Goal: Task Accomplishment & Management: Manage account settings

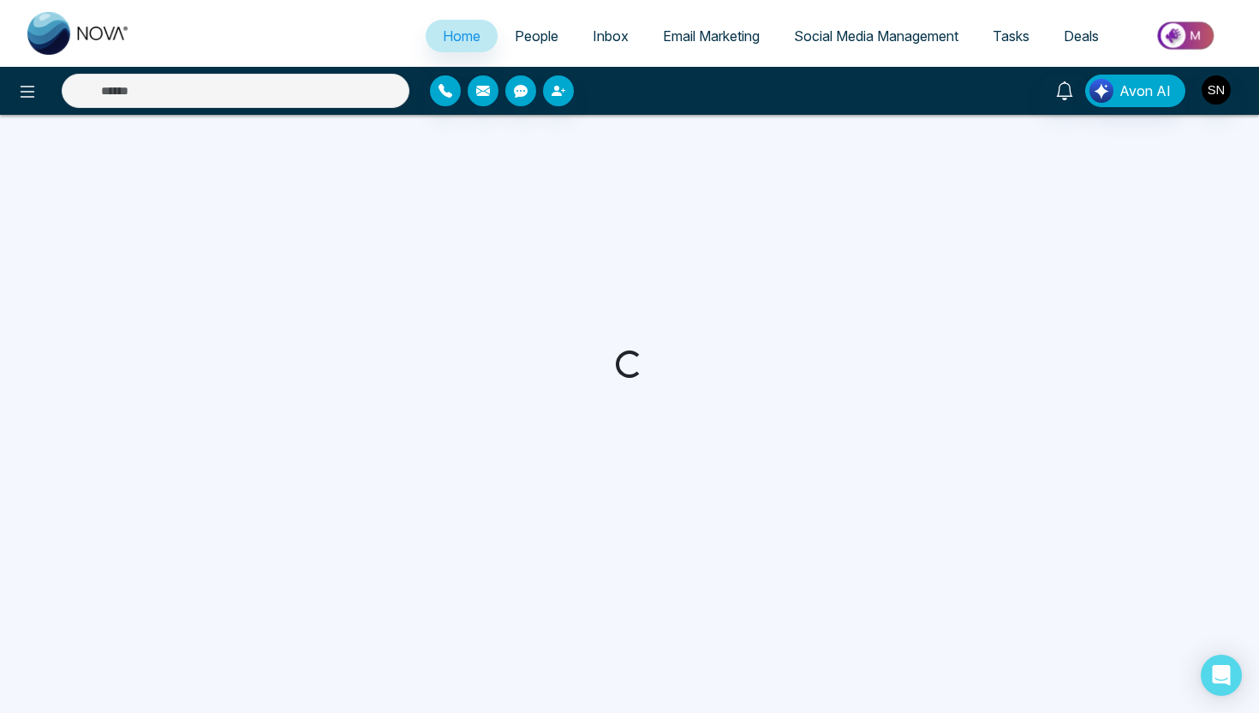
select select "*"
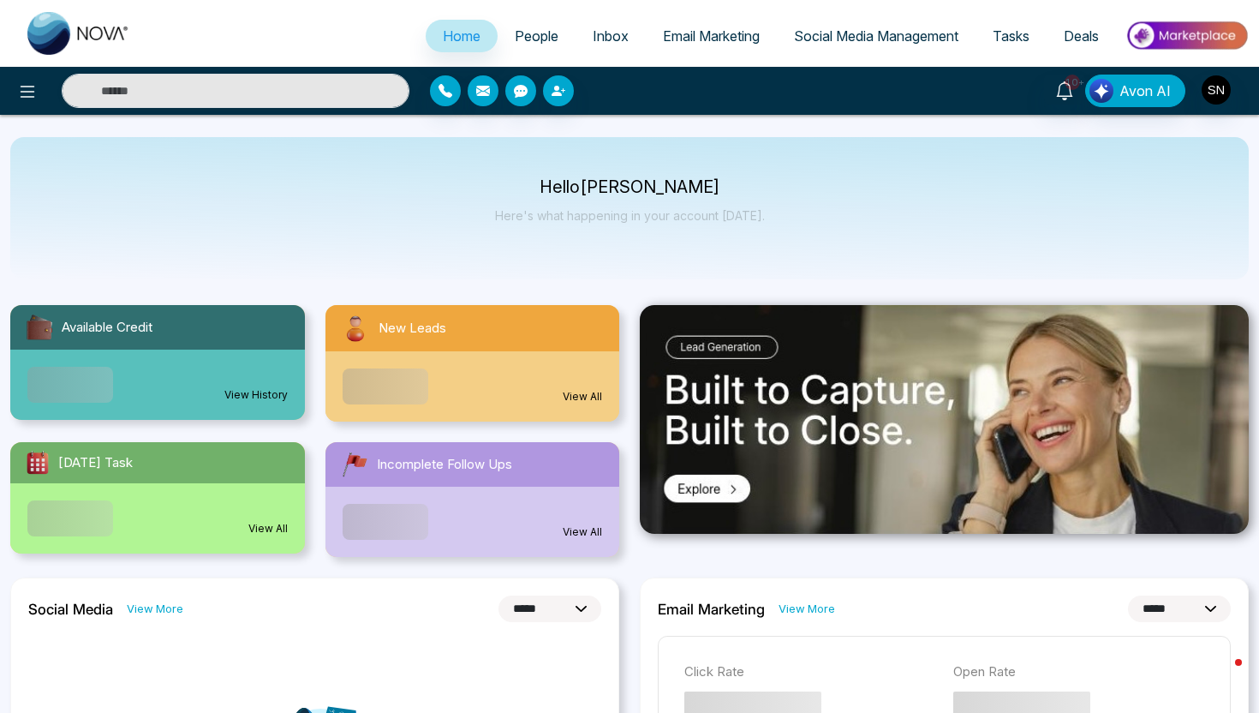
click at [35, 74] on div at bounding box center [210, 91] width 420 height 34
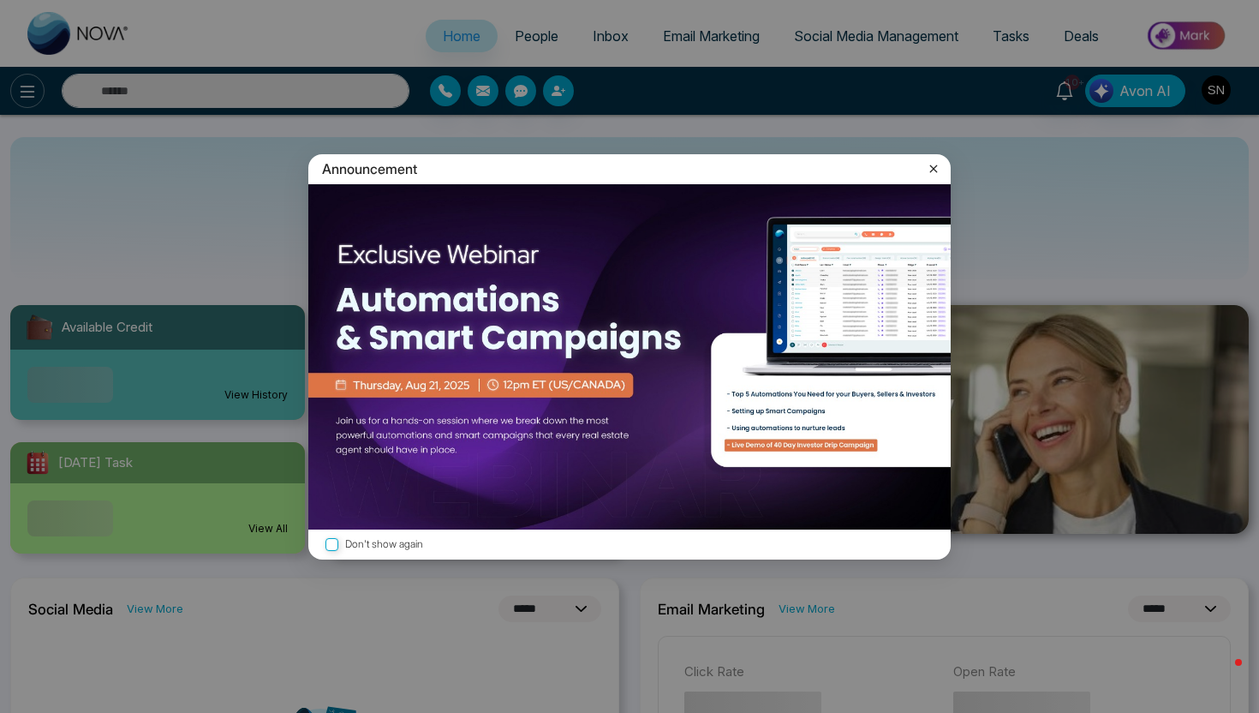
click at [31, 103] on div "Announcement Don't show again" at bounding box center [629, 356] width 1259 height 713
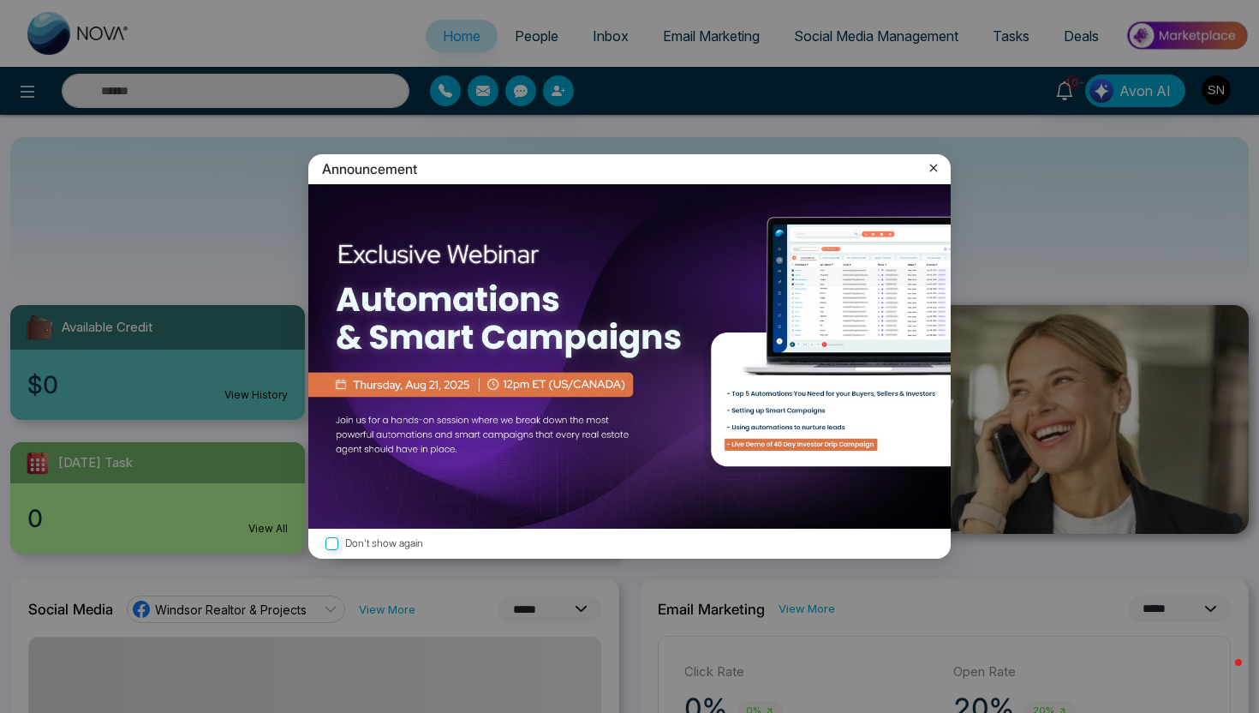
click at [933, 170] on icon at bounding box center [933, 167] width 17 height 17
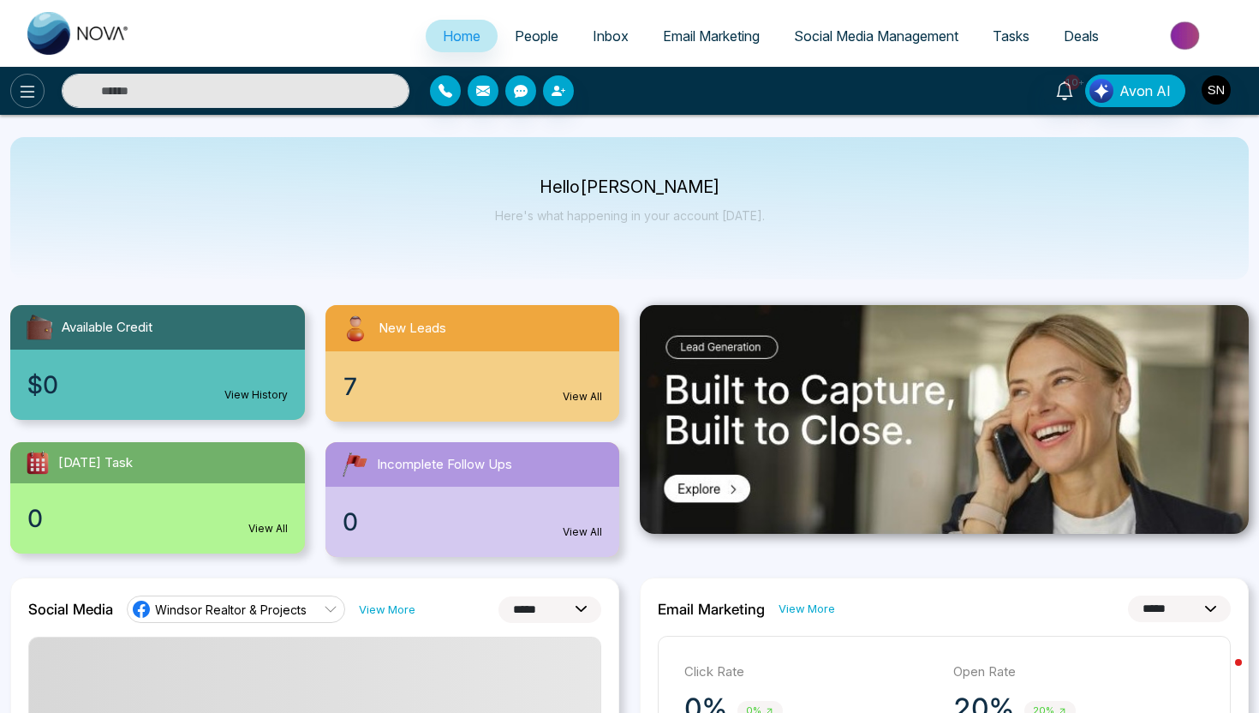
click at [20, 100] on icon at bounding box center [27, 91] width 21 height 21
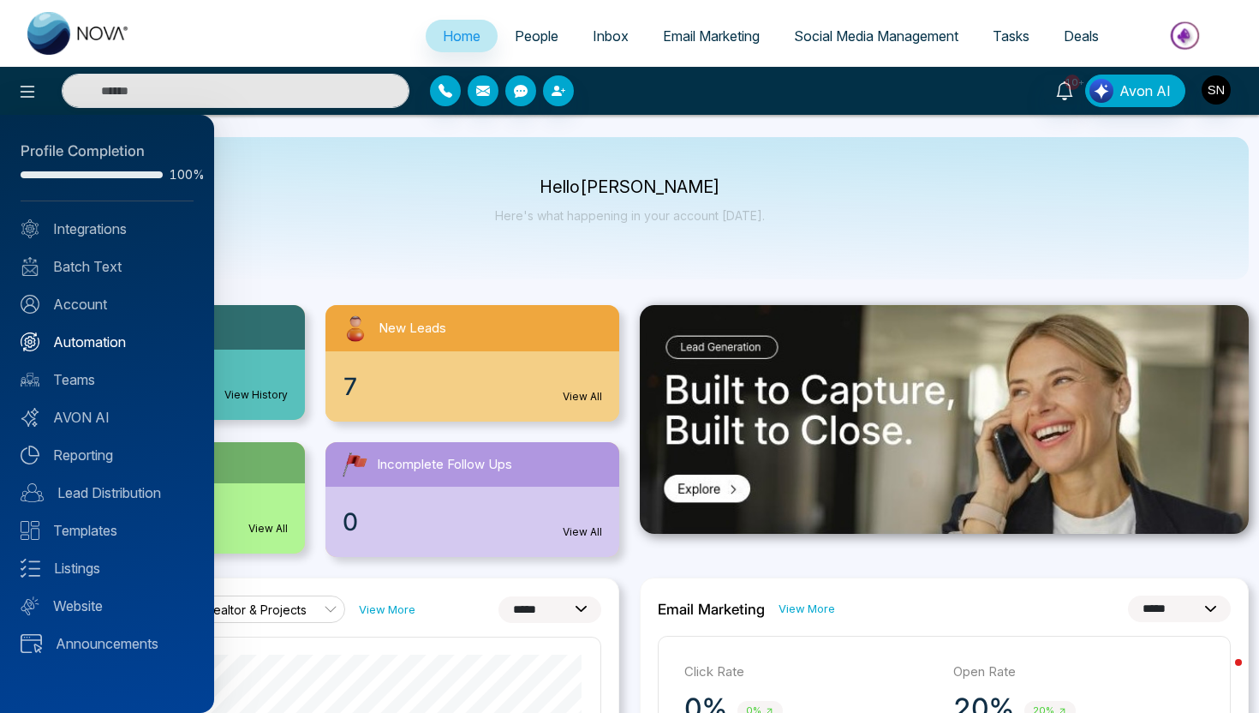
click at [115, 343] on link "Automation" at bounding box center [107, 341] width 173 height 21
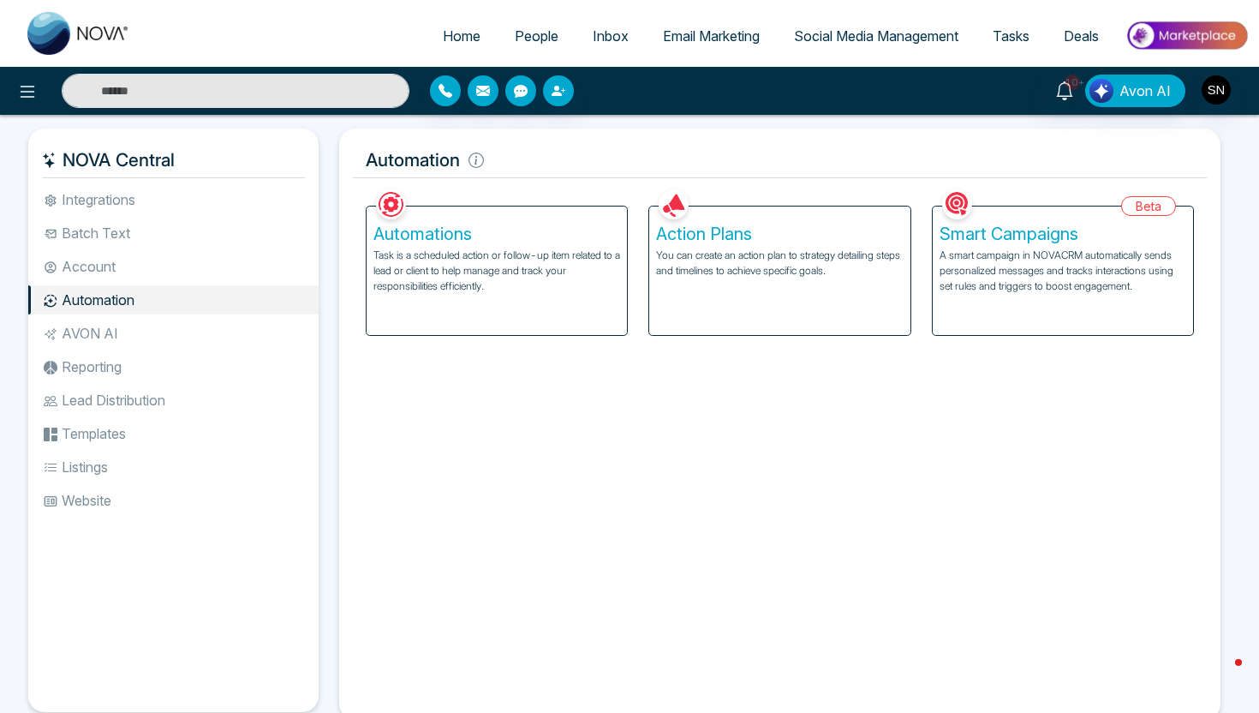
click at [443, 35] on span "Home" at bounding box center [462, 35] width 38 height 17
select select "*"
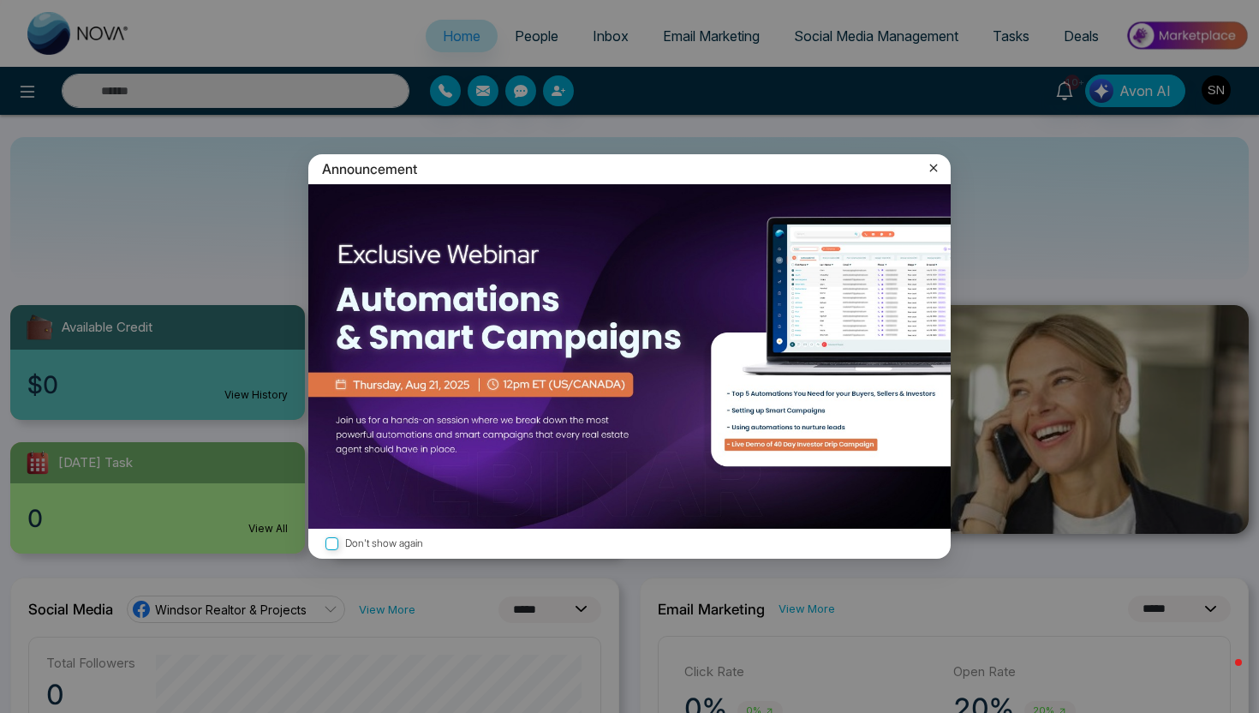
click at [927, 166] on icon at bounding box center [933, 167] width 17 height 17
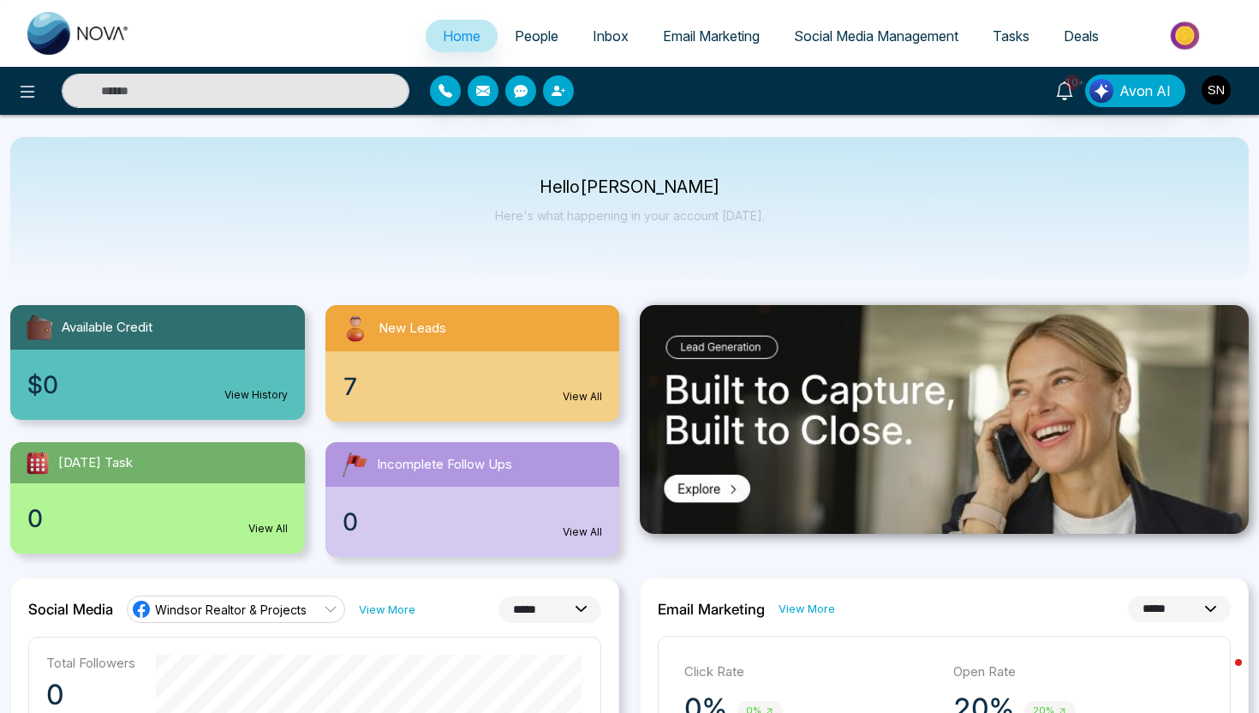
click at [534, 37] on span "People" at bounding box center [537, 35] width 44 height 17
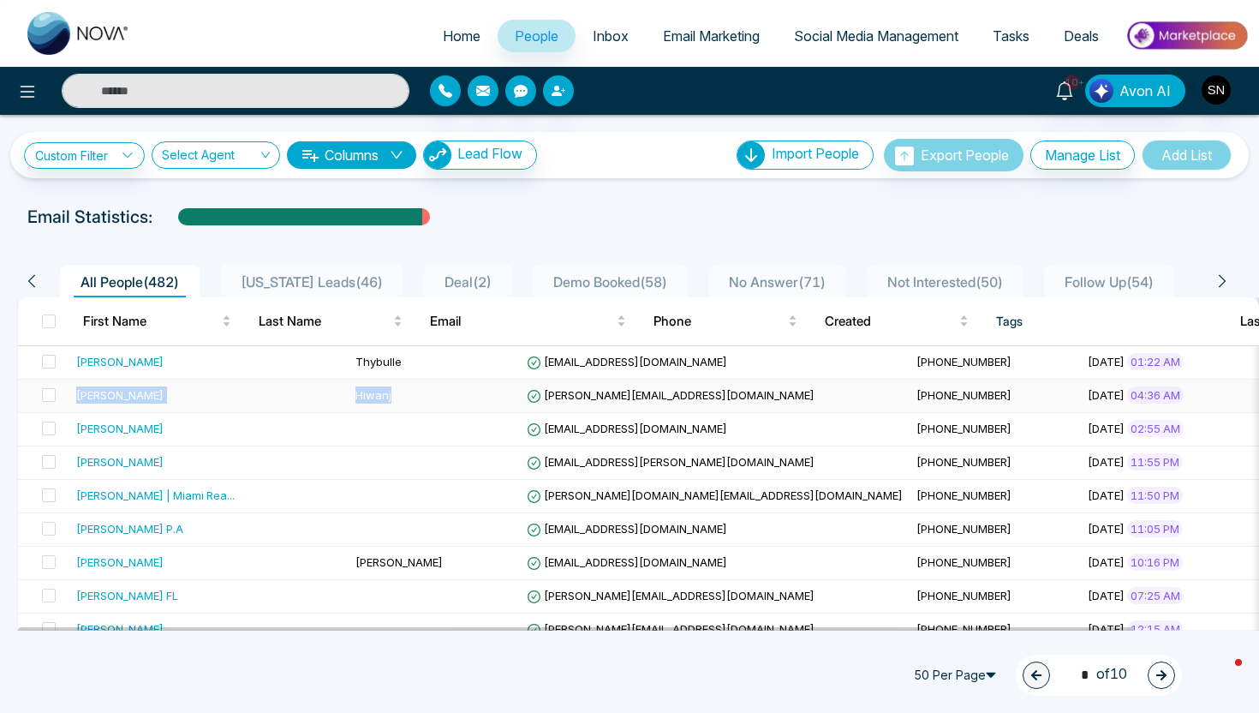
drag, startPoint x: 67, startPoint y: 395, endPoint x: 313, endPoint y: 401, distance: 246.8
click at [313, 401] on tr "Sanket Hiwanj sanket.hiwanj001@gmail.com +17843004941 August 14, 2025 04:36 AM …" at bounding box center [858, 395] width 1681 height 33
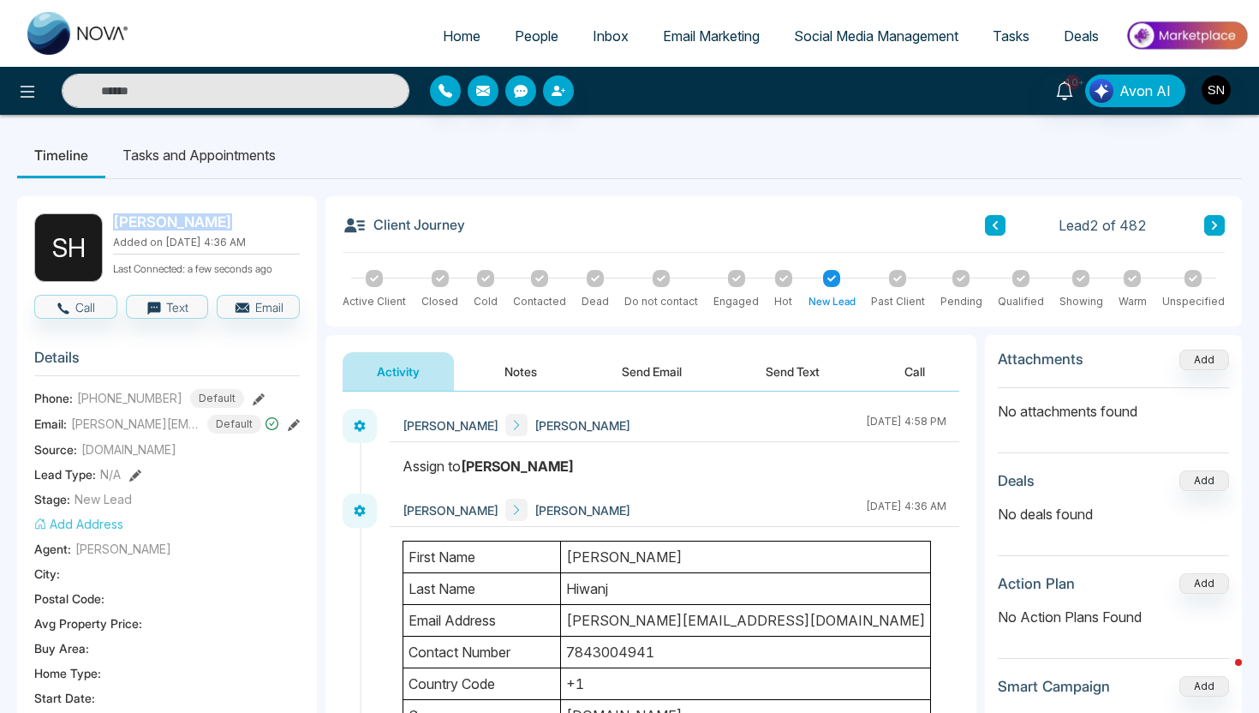
drag, startPoint x: 111, startPoint y: 230, endPoint x: 221, endPoint y: 233, distance: 109.7
click at [223, 233] on div "S H Sanket Hiwanj Added on August 14 2025 | 4:36 AM Last Connected: a few secon…" at bounding box center [167, 247] width 266 height 69
copy h2 "Sanket Hiwanj"
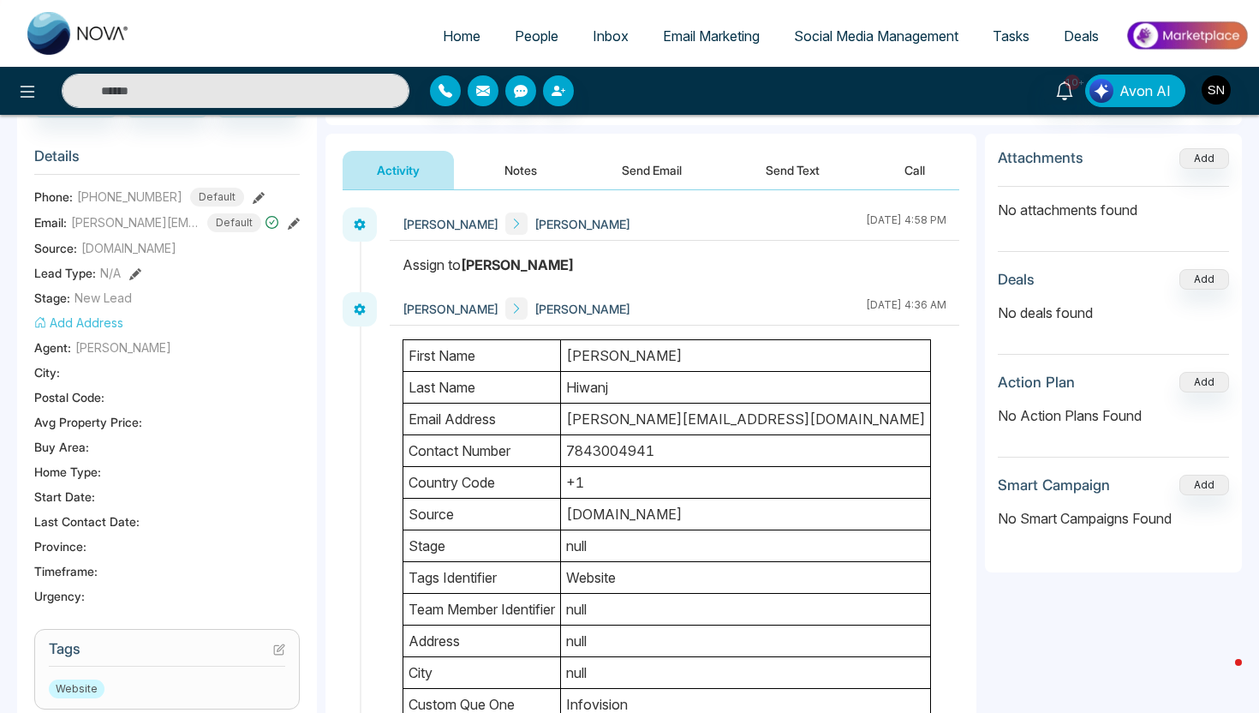
scroll to position [204, 0]
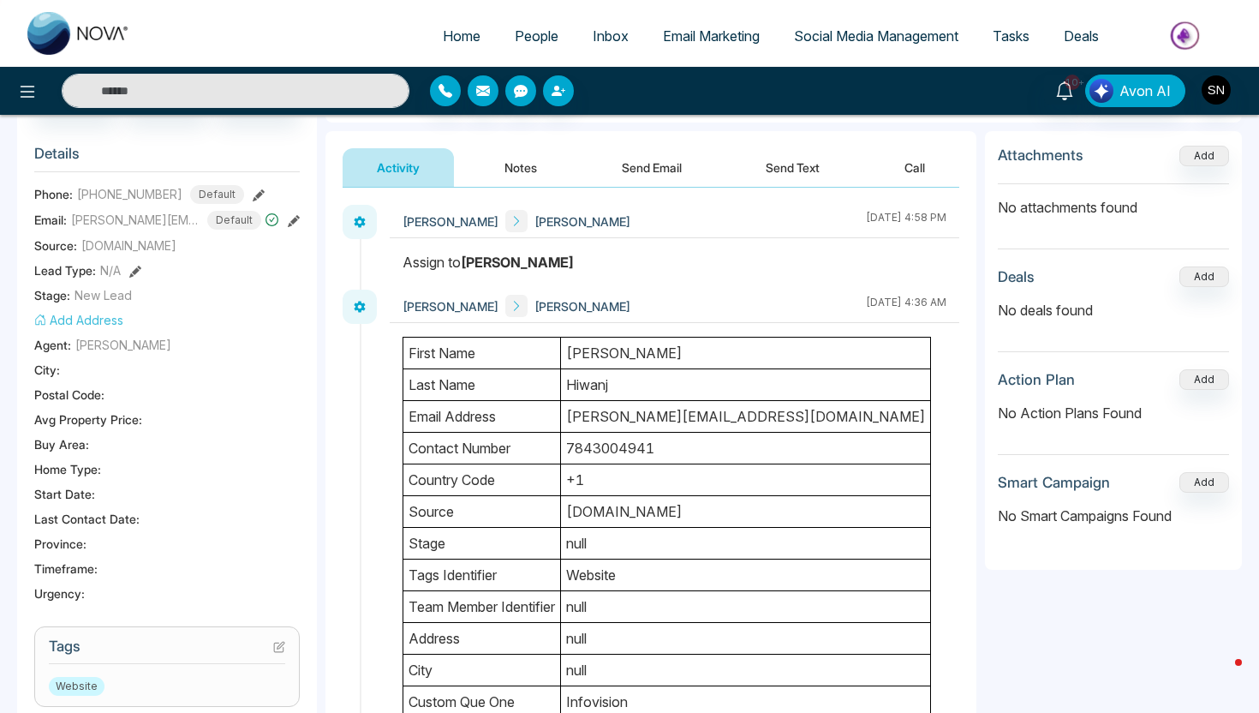
drag, startPoint x: 576, startPoint y: 351, endPoint x: 626, endPoint y: 376, distance: 55.5
click at [626, 376] on tbody "first name Sanket last name Hiwanj email address sanket.hiwanj001@gmail.com con…" at bounding box center [667, 670] width 528 height 666
drag, startPoint x: 626, startPoint y: 387, endPoint x: 574, endPoint y: 348, distance: 65.4
click at [574, 348] on tbody "first name Sanket last name Hiwanj email address sanket.hiwanj001@gmail.com con…" at bounding box center [667, 670] width 528 height 666
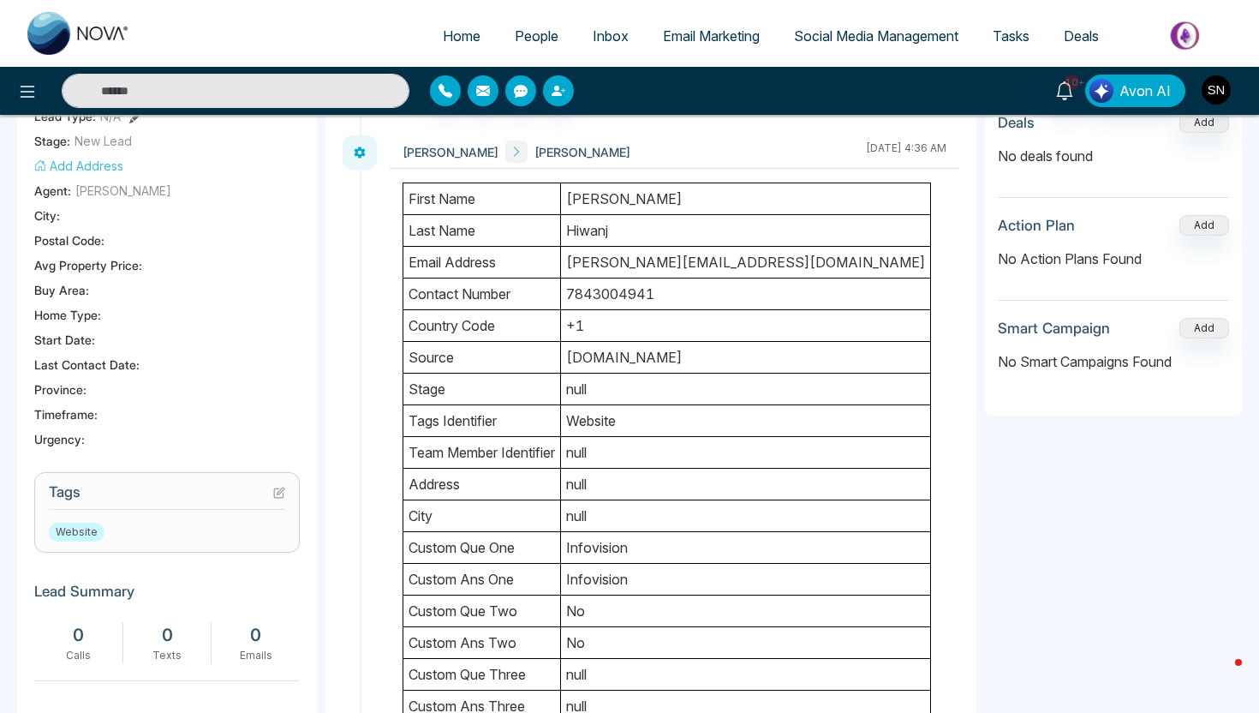
scroll to position [385, 0]
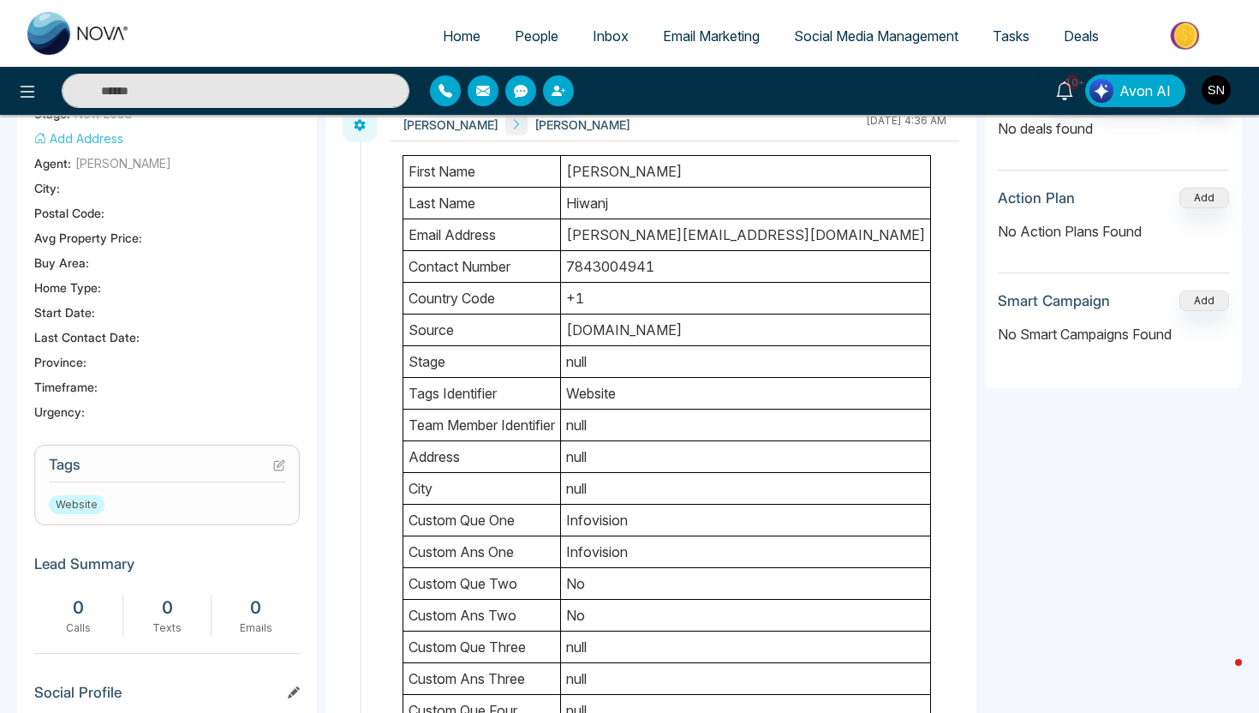
click at [280, 465] on icon at bounding box center [279, 465] width 12 height 12
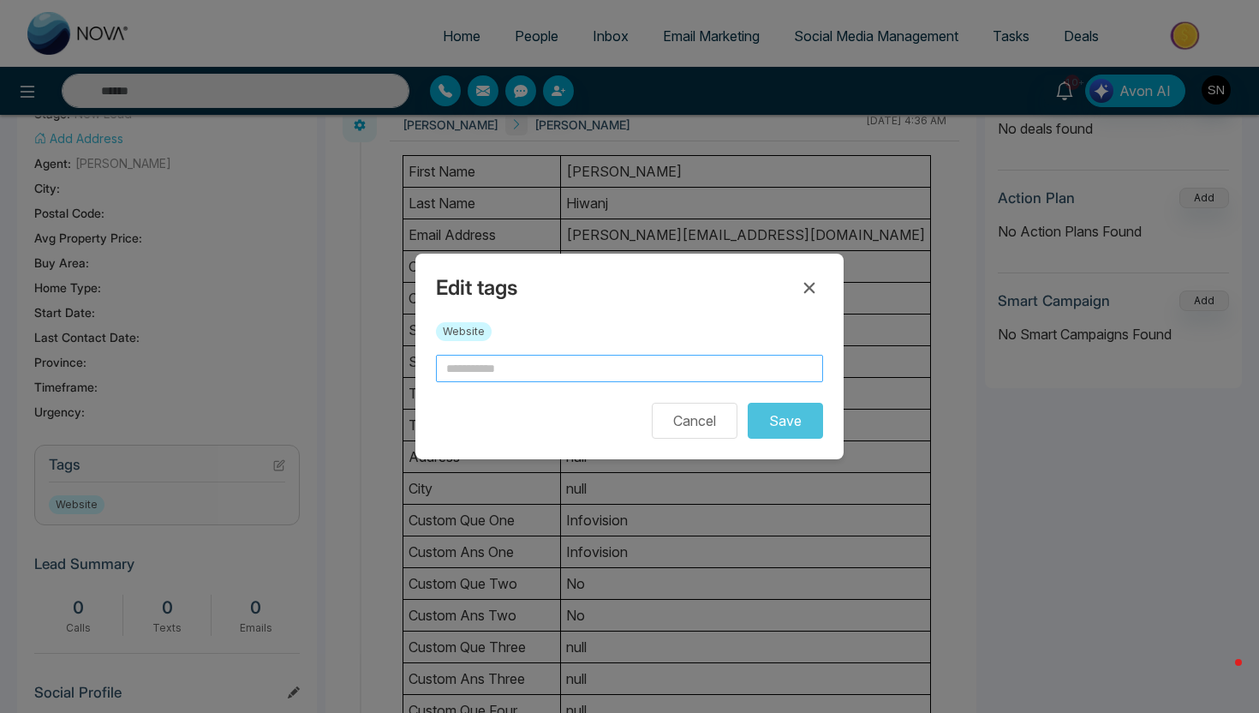
click at [509, 368] on input "text" at bounding box center [629, 368] width 387 height 27
click at [482, 369] on input "**********" at bounding box center [629, 368] width 387 height 27
type input "**********"
click at [775, 424] on button "Save" at bounding box center [785, 421] width 75 height 36
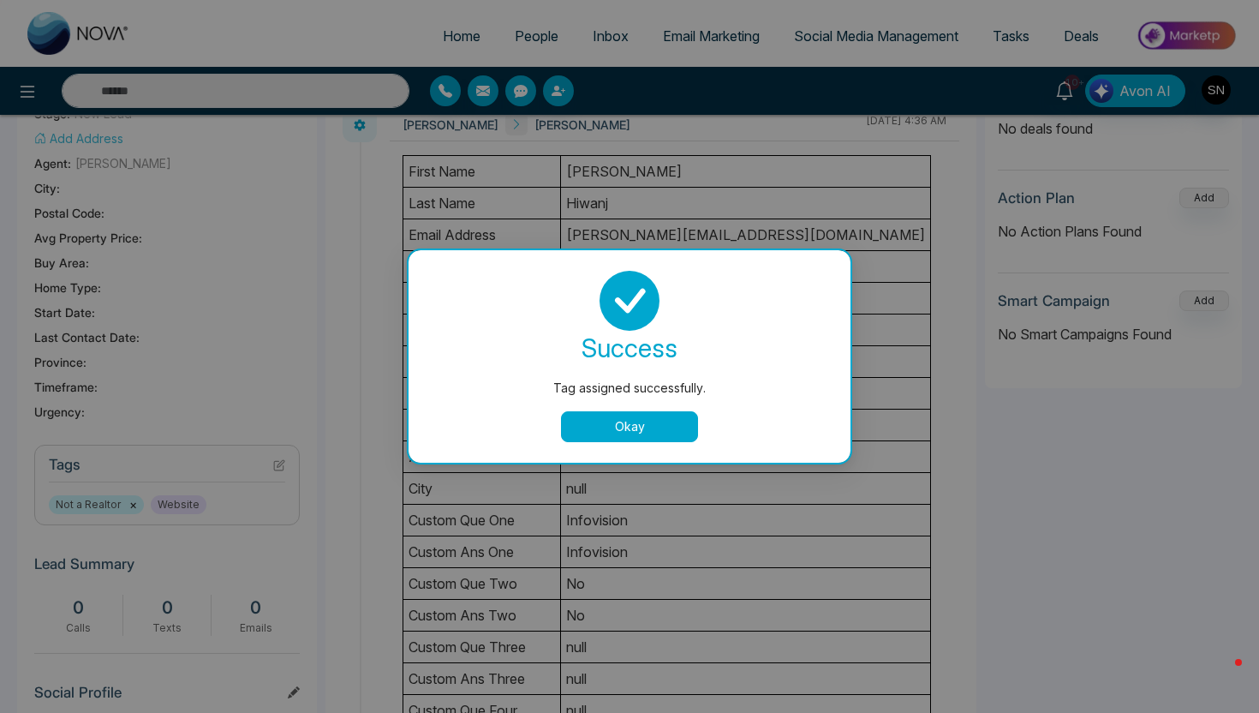
click at [639, 429] on button "Okay" at bounding box center [629, 426] width 137 height 31
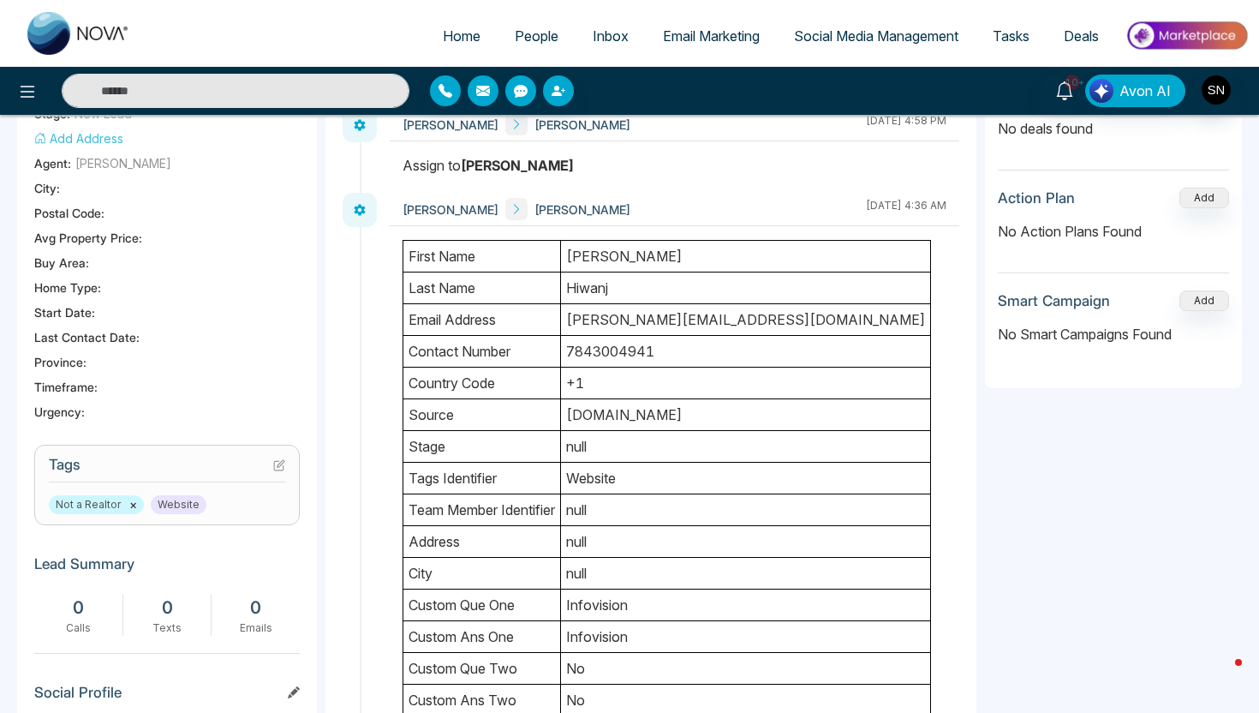
scroll to position [0, 0]
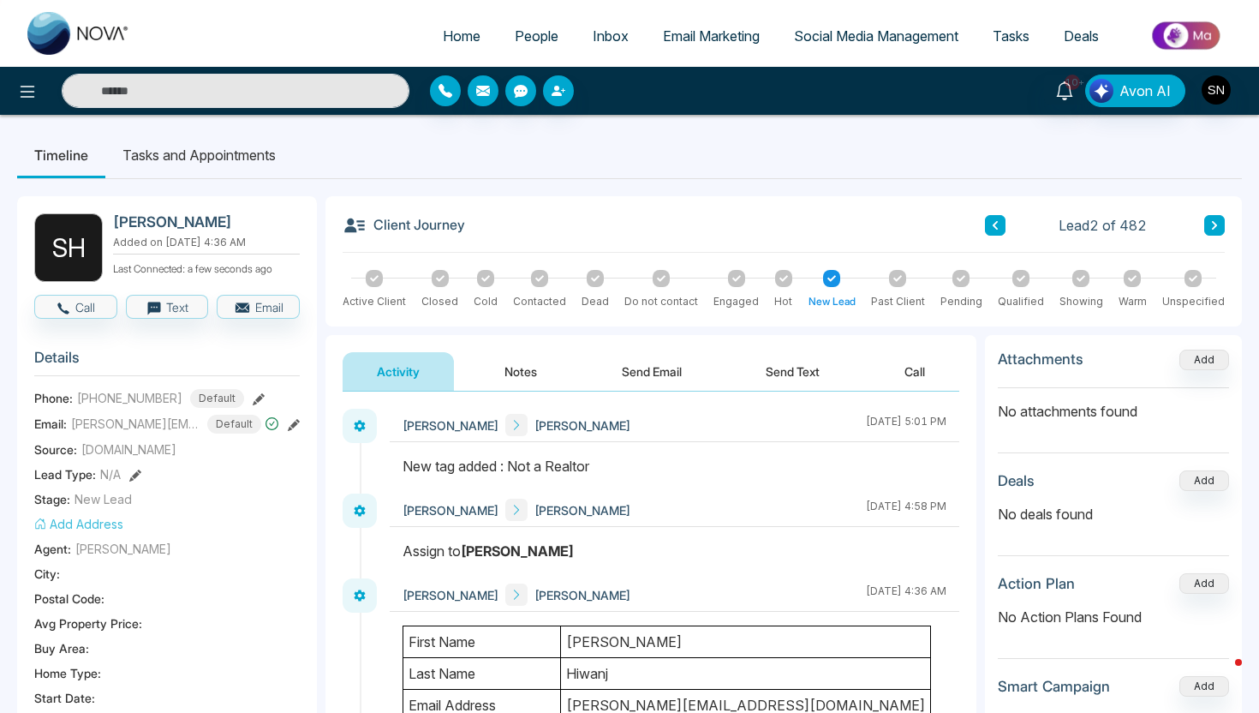
click at [988, 215] on button at bounding box center [995, 225] width 21 height 21
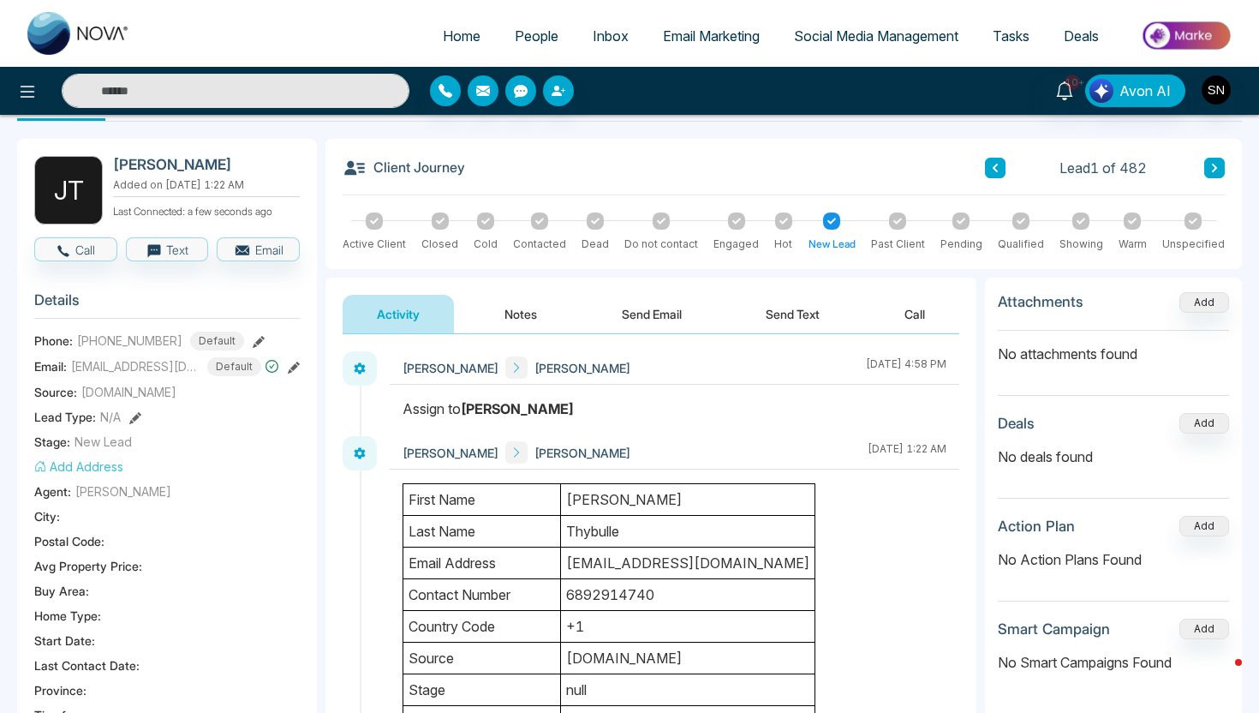
scroll to position [70, 0]
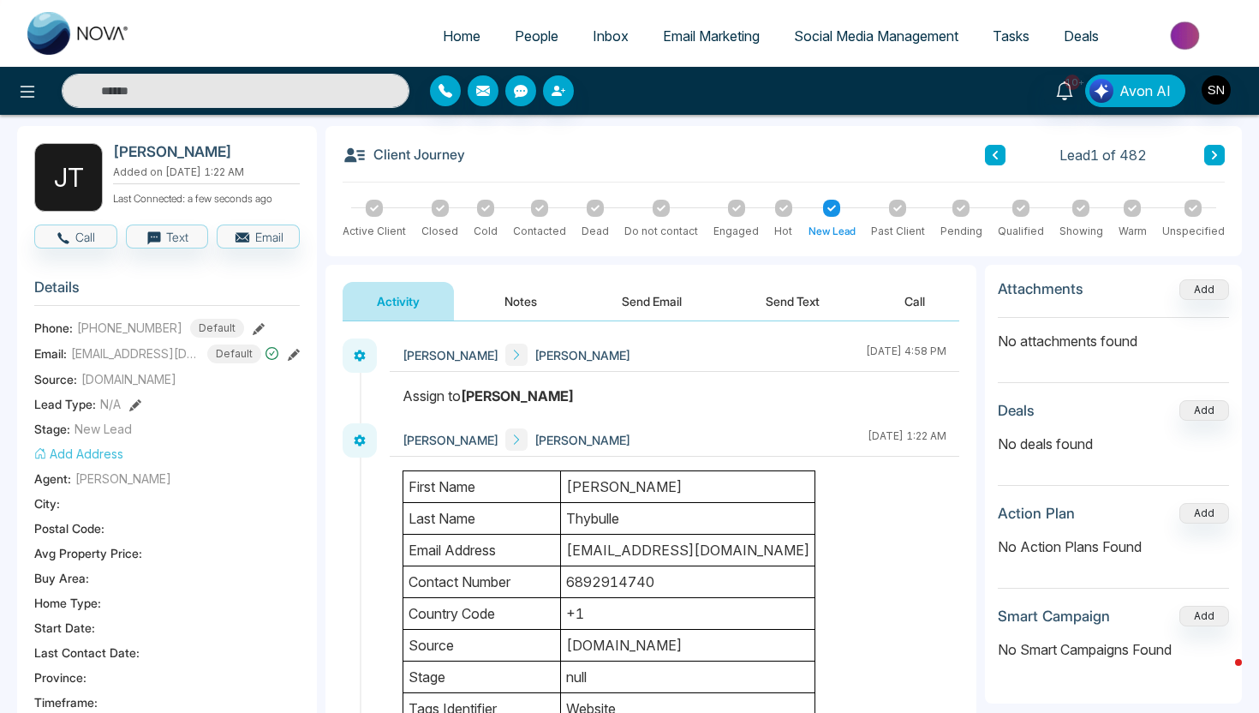
drag, startPoint x: 577, startPoint y: 489, endPoint x: 634, endPoint y: 509, distance: 59.9
click at [649, 520] on td "Thybulle" at bounding box center [688, 519] width 254 height 32
drag, startPoint x: 649, startPoint y: 520, endPoint x: 571, endPoint y: 486, distance: 85.1
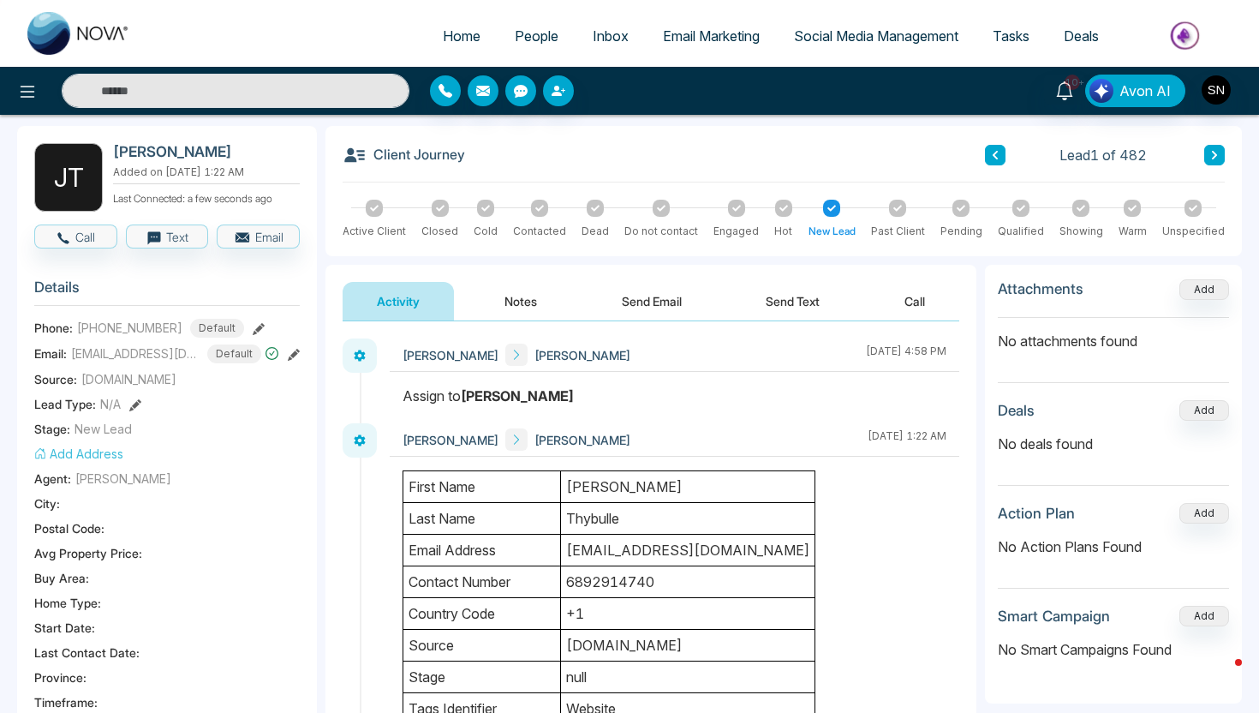
click at [531, 298] on button "Notes" at bounding box center [520, 301] width 101 height 39
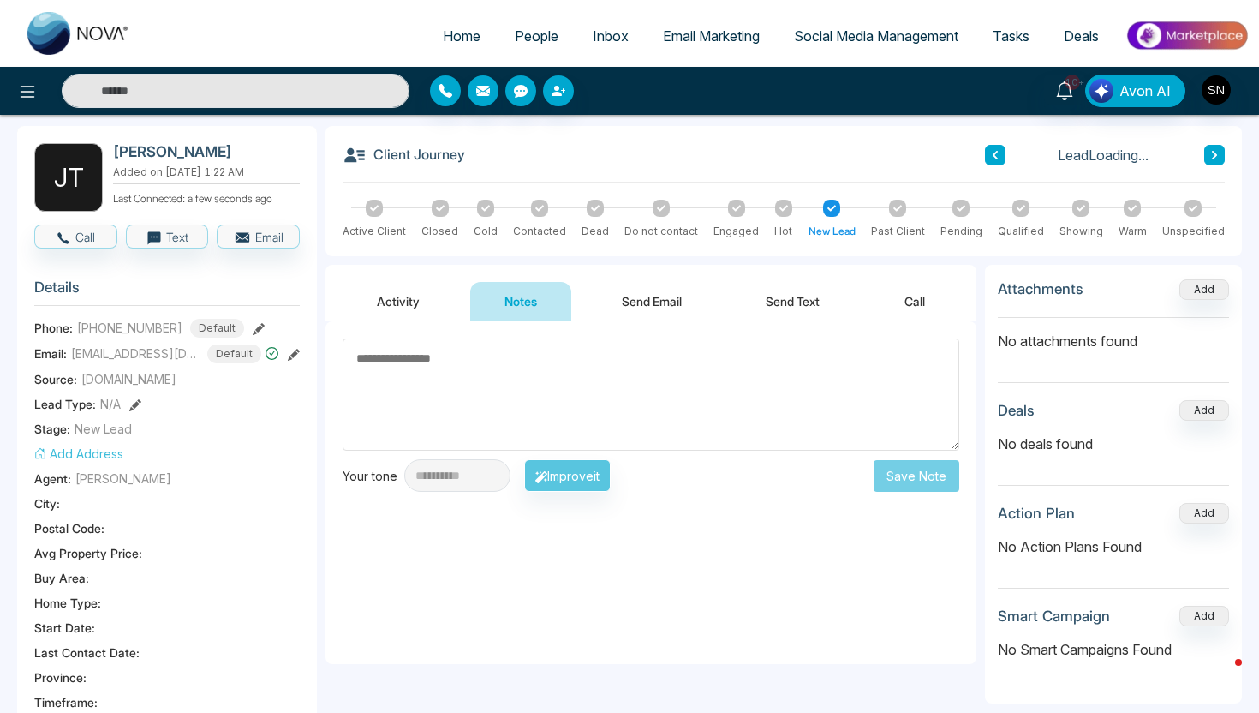
click at [532, 406] on textarea at bounding box center [651, 394] width 617 height 112
type textarea "*"
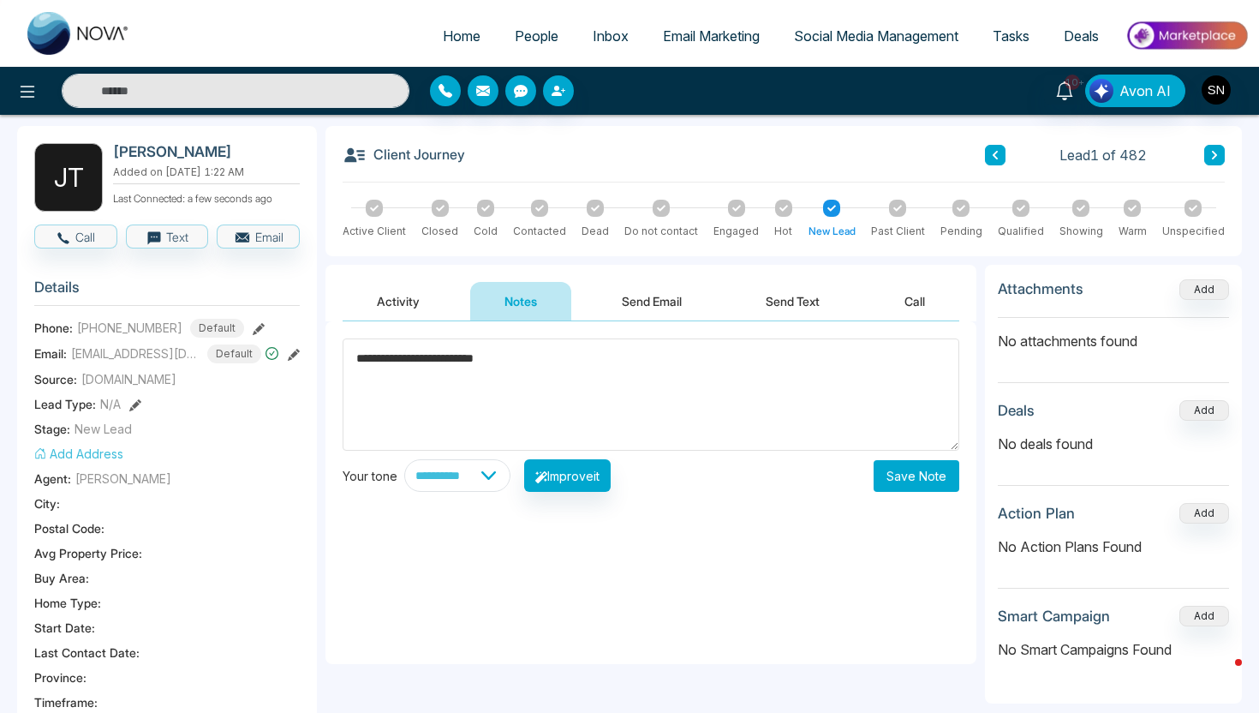
type textarea "**********"
click at [905, 495] on div "**********" at bounding box center [650, 492] width 651 height 343
click at [906, 478] on button "Save Note" at bounding box center [917, 476] width 86 height 32
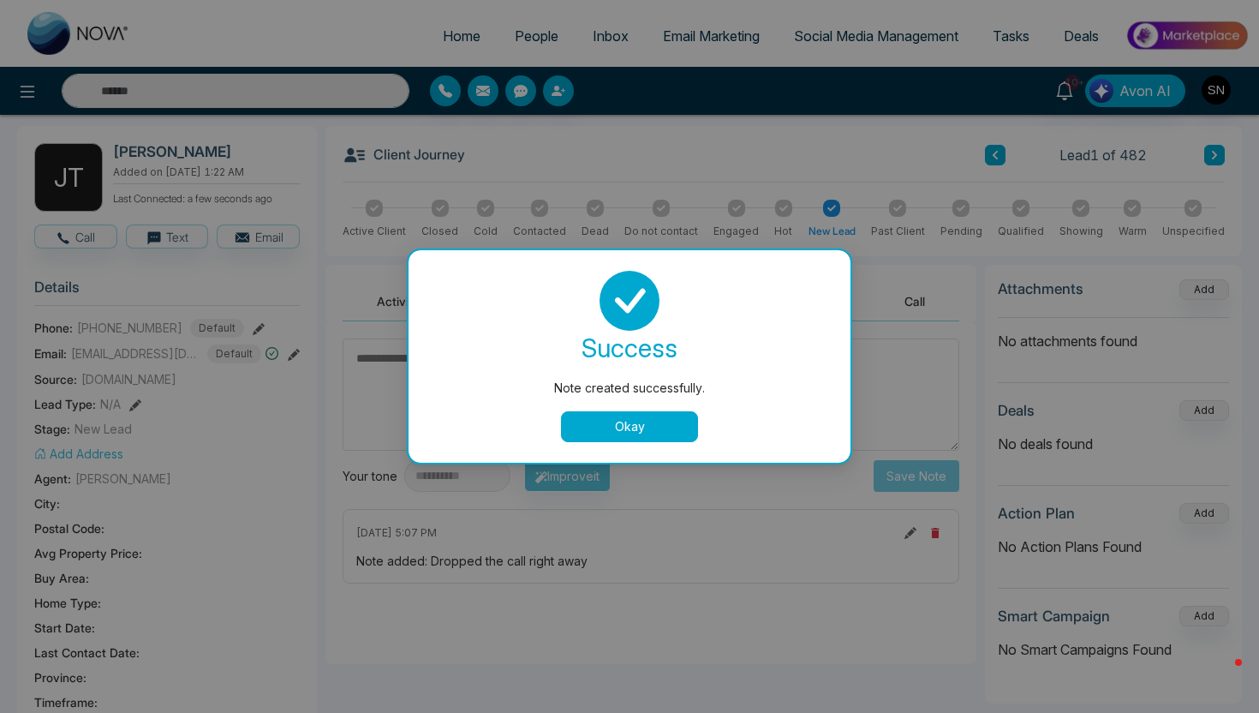
click at [643, 429] on button "Okay" at bounding box center [629, 426] width 137 height 31
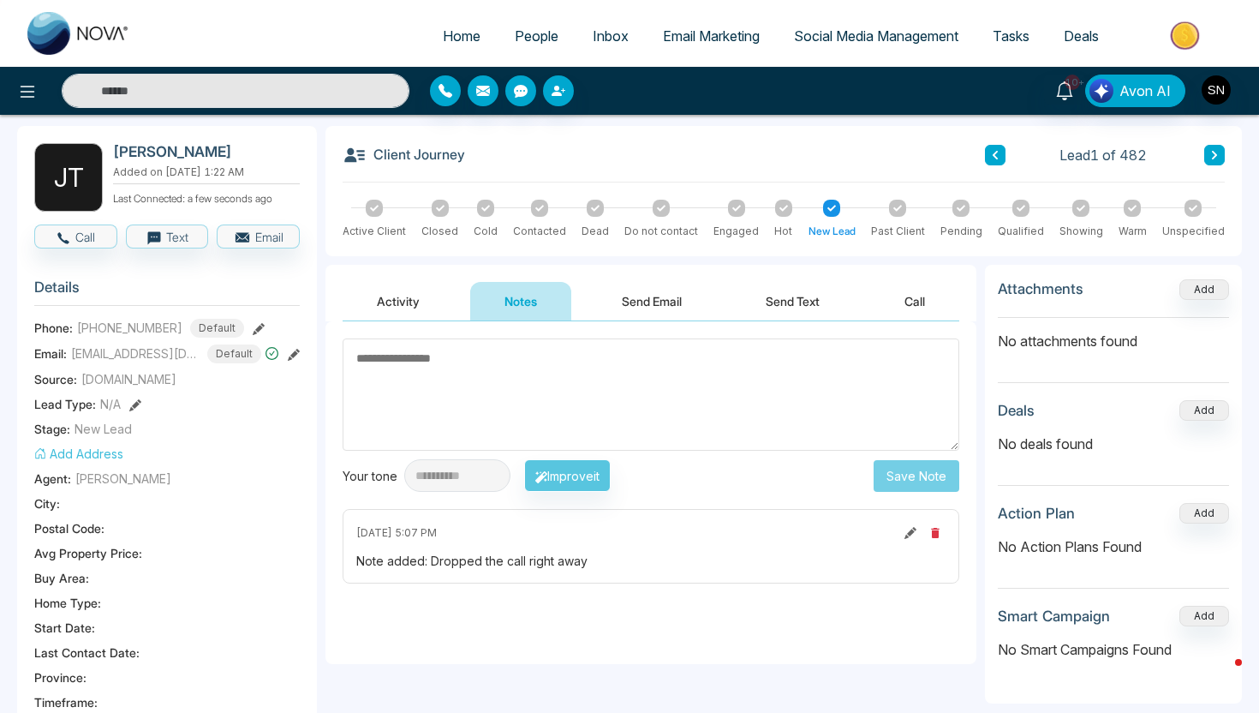
scroll to position [620, 0]
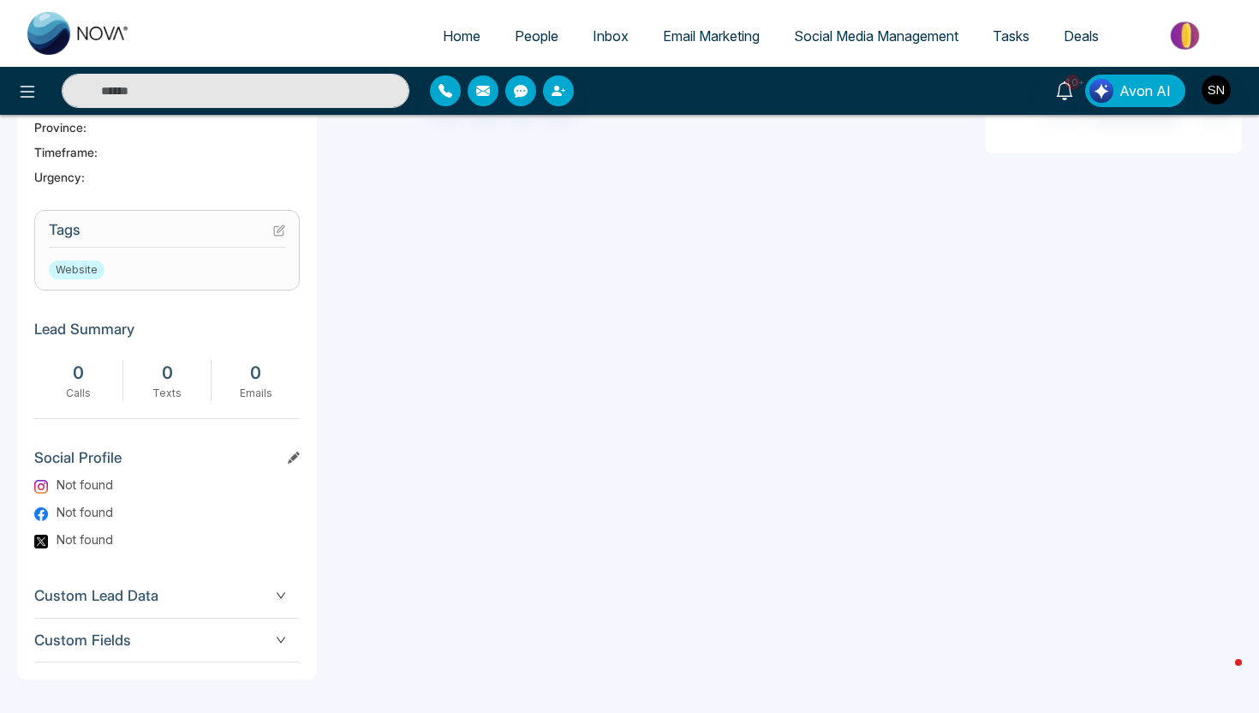
click at [268, 229] on h3 "Tags" at bounding box center [167, 234] width 236 height 27
click at [283, 227] on icon at bounding box center [281, 228] width 7 height 7
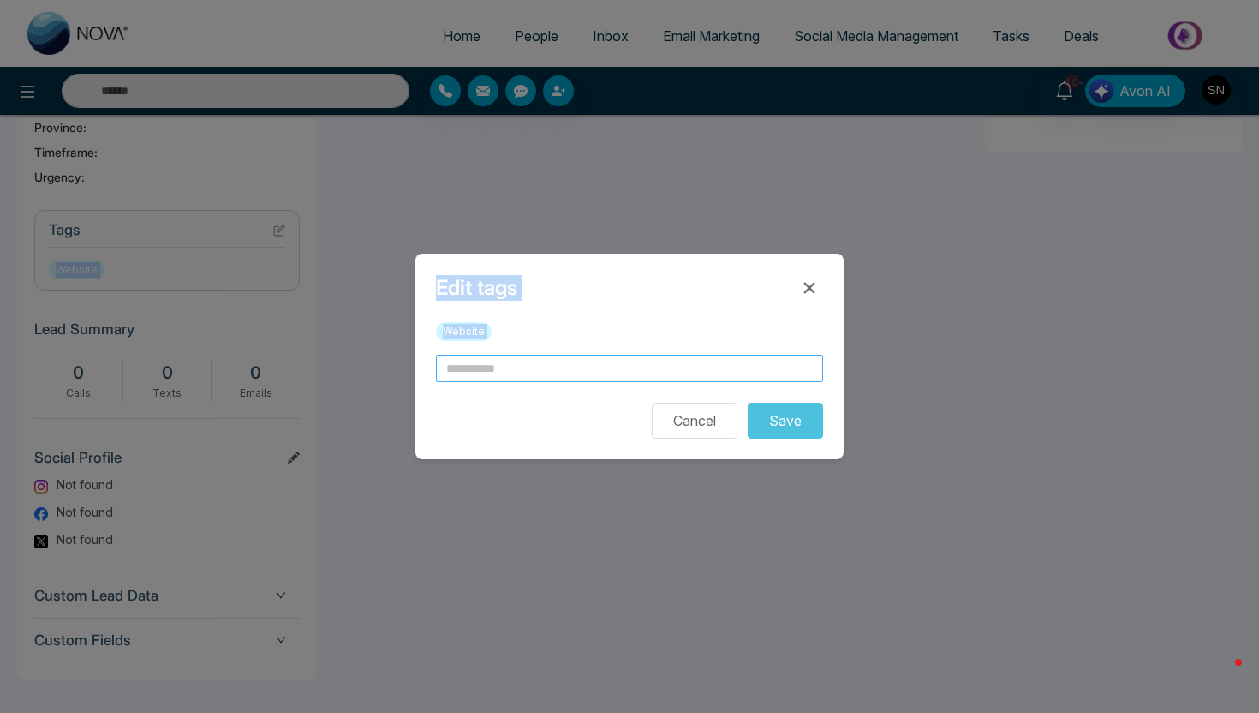
click at [463, 355] on input "text" at bounding box center [629, 368] width 387 height 27
click at [471, 370] on input "text" at bounding box center [629, 368] width 387 height 27
type input "*********"
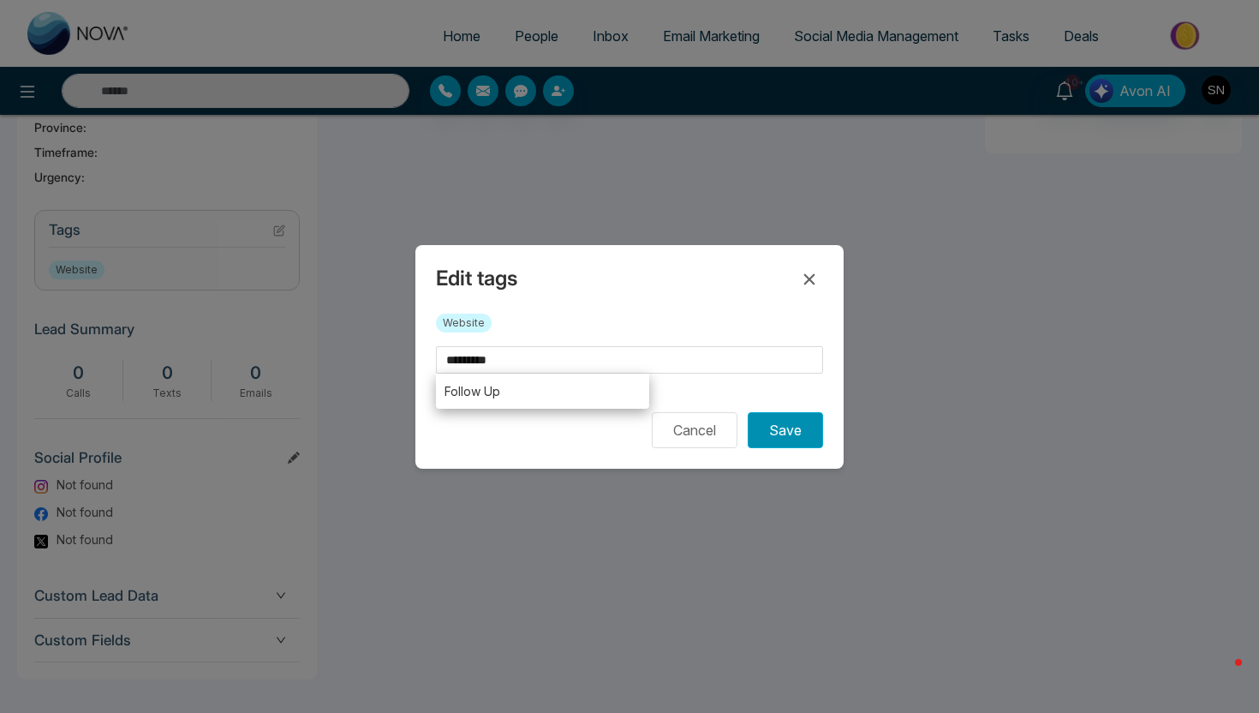
click at [793, 428] on button "Save" at bounding box center [785, 430] width 75 height 36
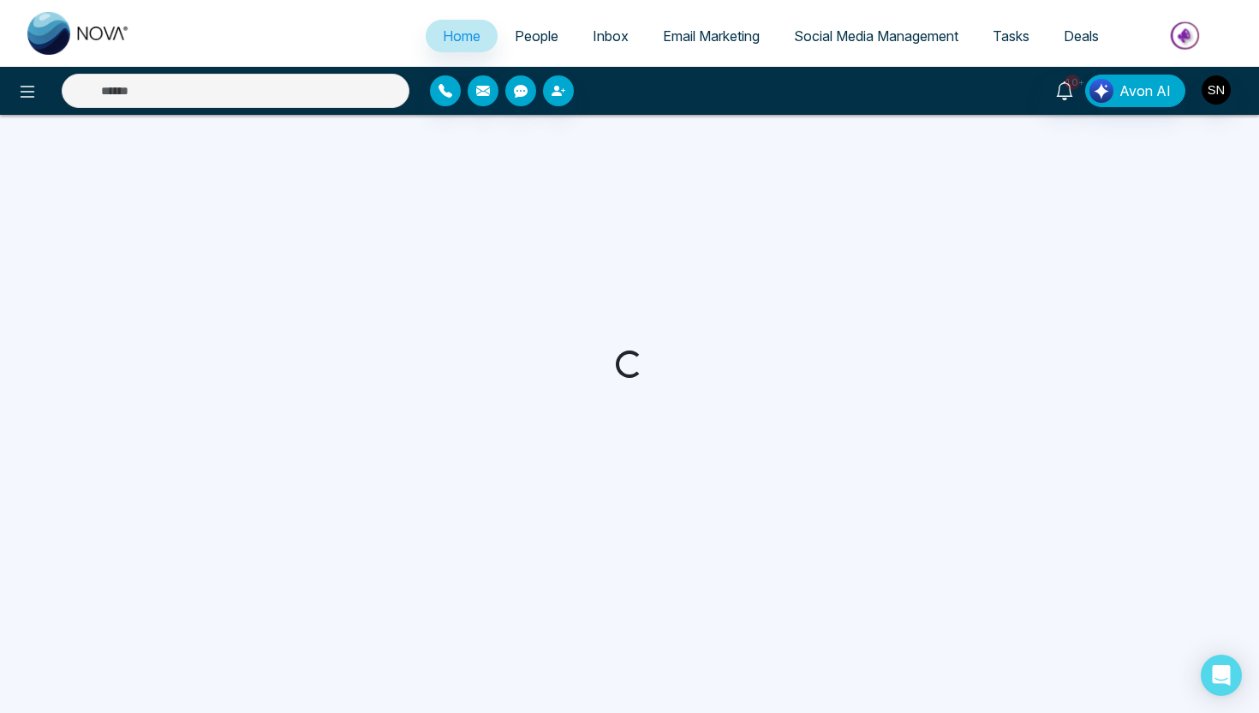
select select "*"
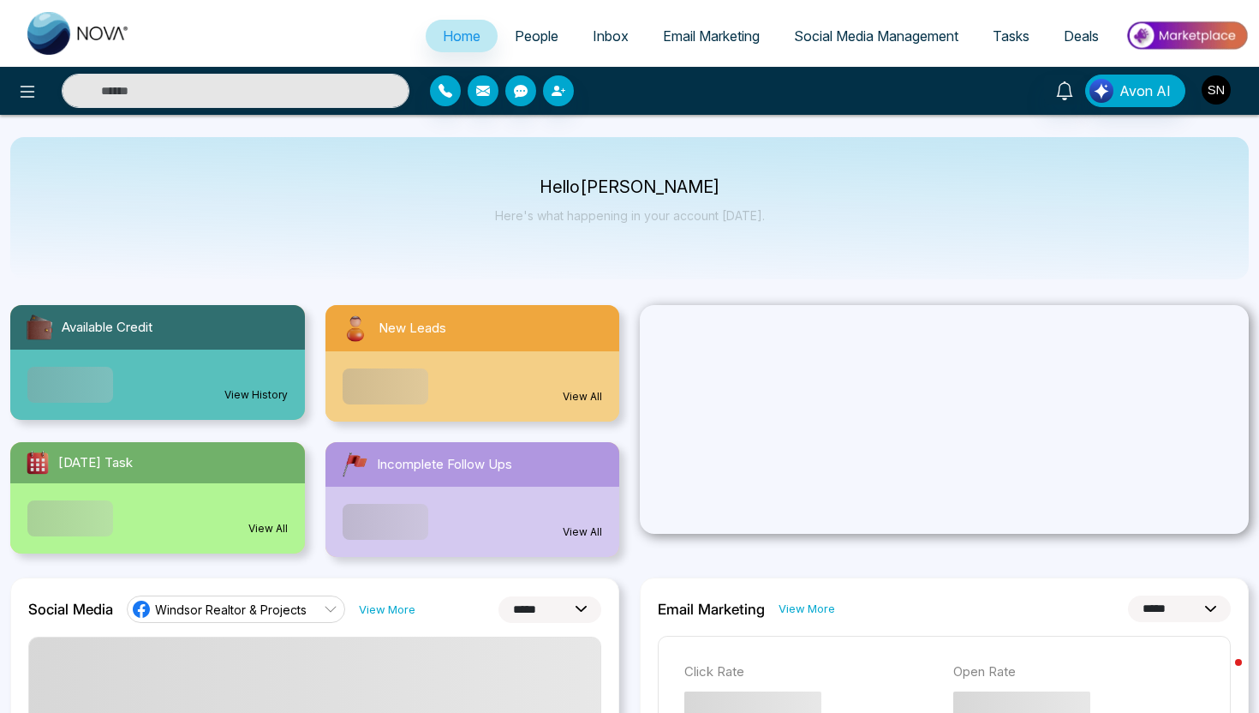
click at [1216, 93] on img "button" at bounding box center [1216, 89] width 29 height 29
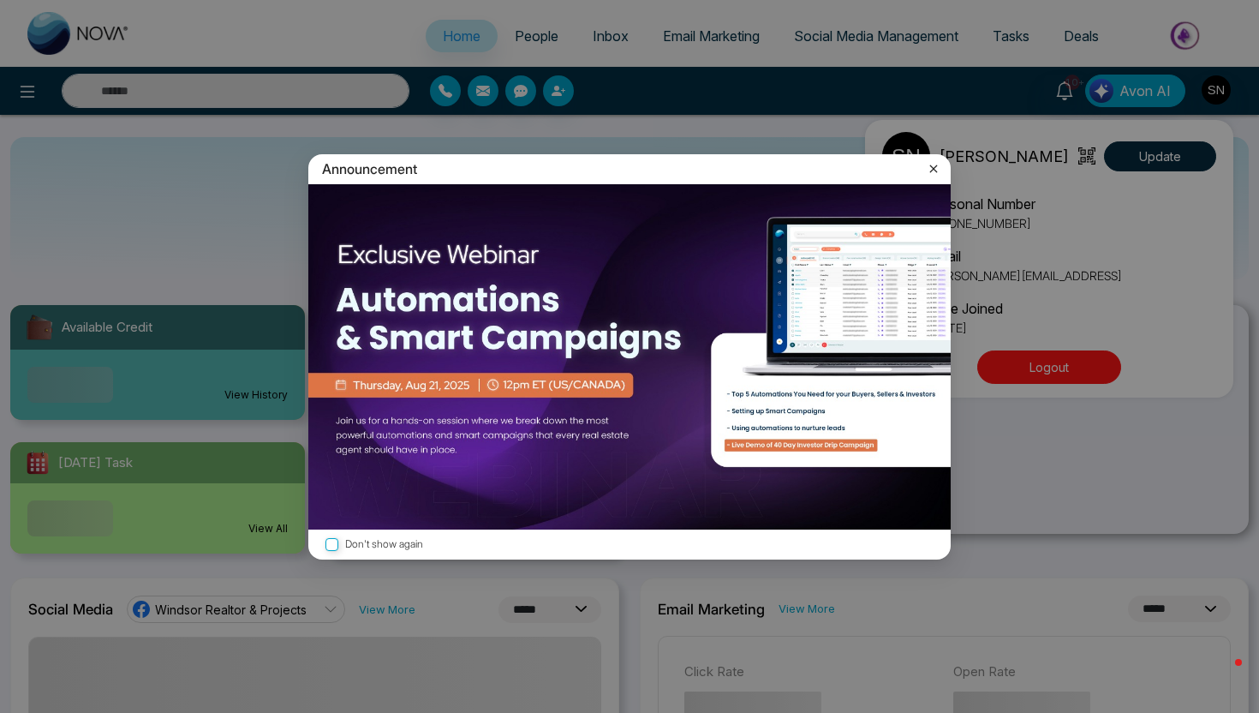
click at [1040, 385] on div "Announcement Don't show again" at bounding box center [629, 356] width 1259 height 713
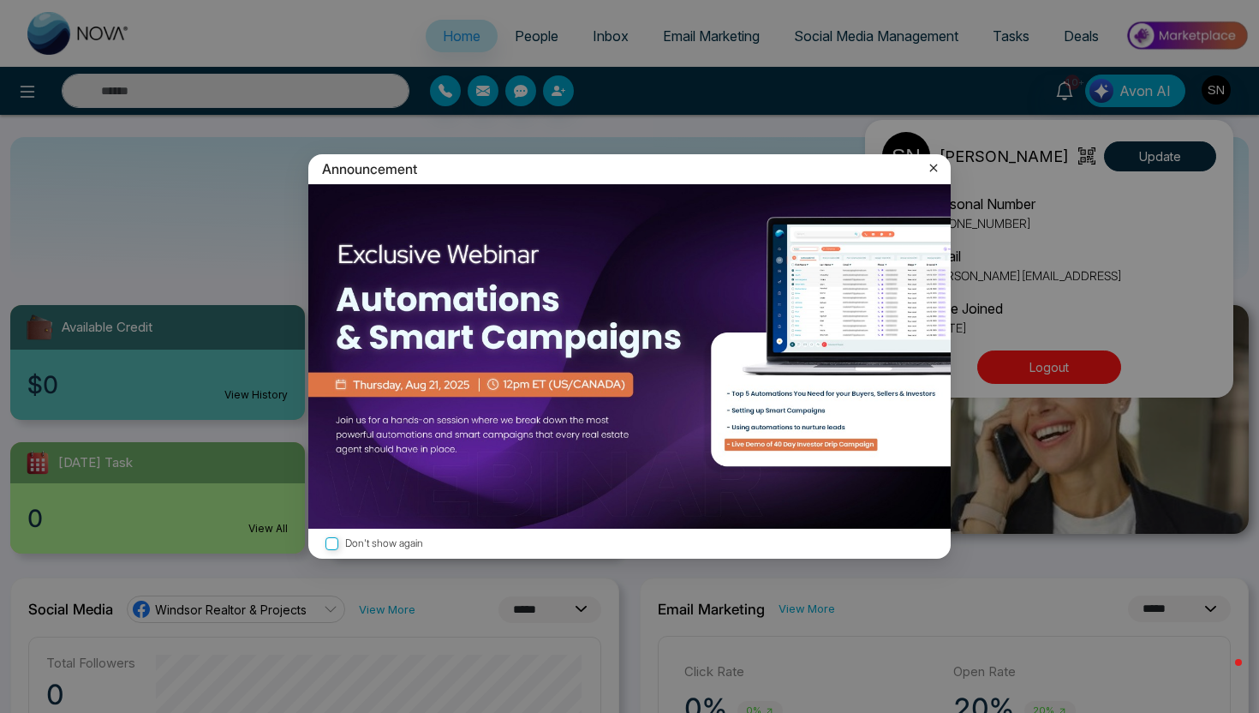
click at [938, 170] on icon at bounding box center [933, 167] width 17 height 17
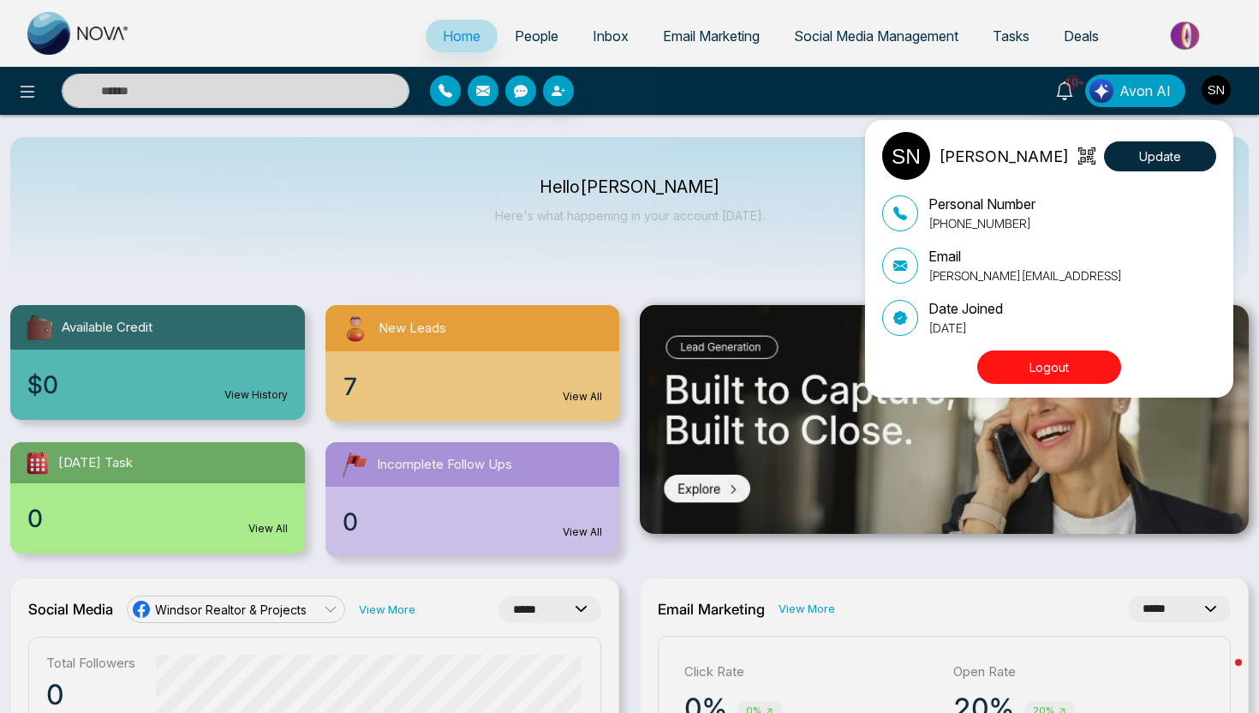
click at [1024, 361] on button "Logout" at bounding box center [1049, 366] width 144 height 33
